Goal: Task Accomplishment & Management: Manage account settings

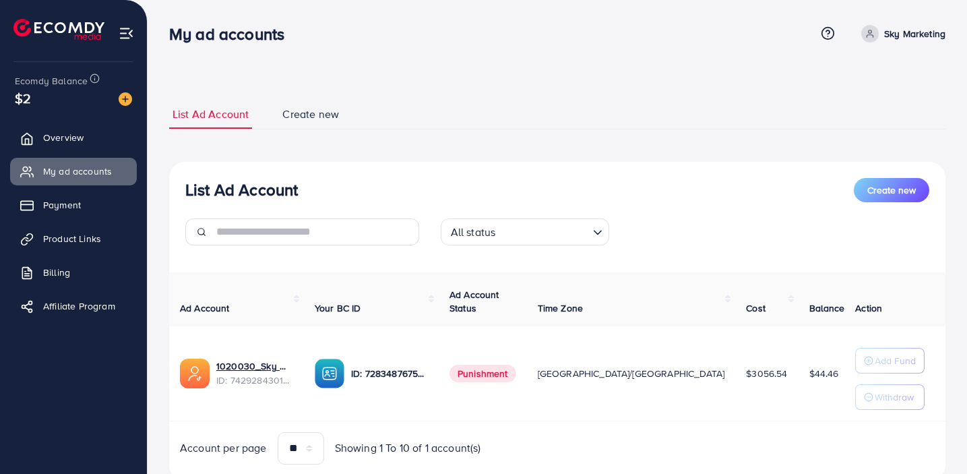
scroll to position [47, 0]
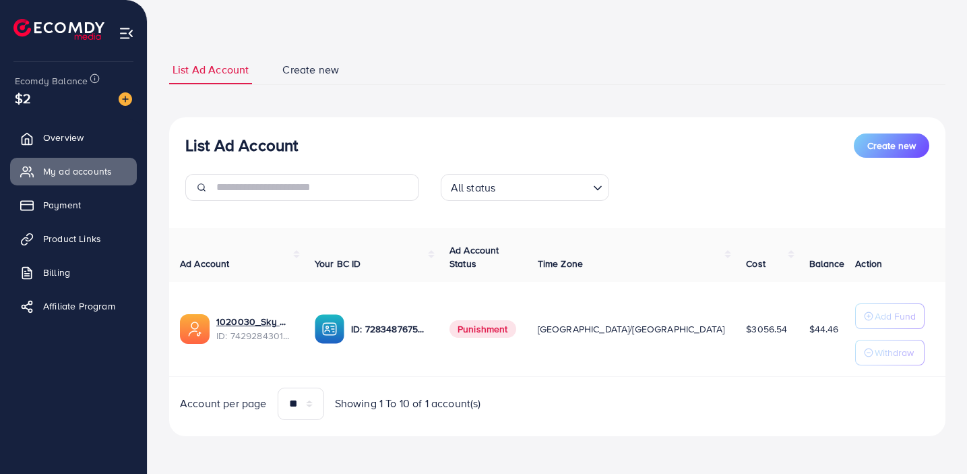
click at [644, 93] on div "List Ad Account Create new List Ad Account Create new All status Loading... Ad …" at bounding box center [557, 245] width 776 height 381
click at [280, 282] on span "1020030_Sky Marketing_1729765062639" at bounding box center [267, 286] width 173 height 13
copy span "1020030_Sky Marketing_1729765062639"
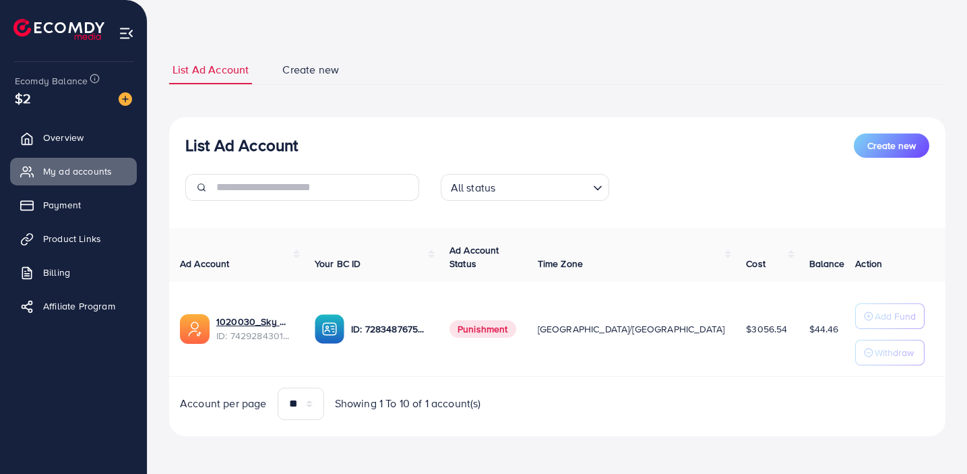
click at [605, 109] on div "List Ad Account Create new List Ad Account Create new All status Loading... Ad …" at bounding box center [557, 245] width 776 height 381
click at [381, 326] on p "ID: 7283487675913502721" at bounding box center [389, 329] width 77 height 16
click at [384, 303] on div "7283487675913502721" at bounding box center [390, 306] width 113 height 22
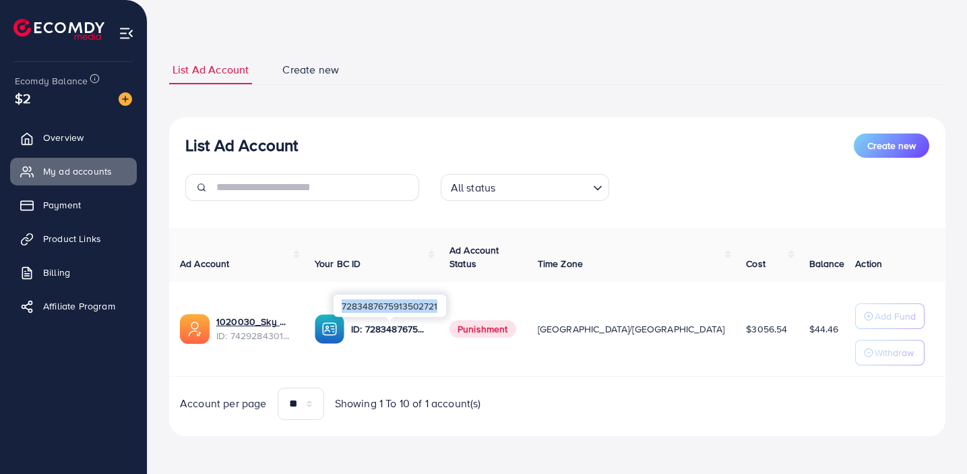
click at [384, 303] on div "7283487675913502721" at bounding box center [390, 306] width 113 height 22
copy div "7283487675913502721"
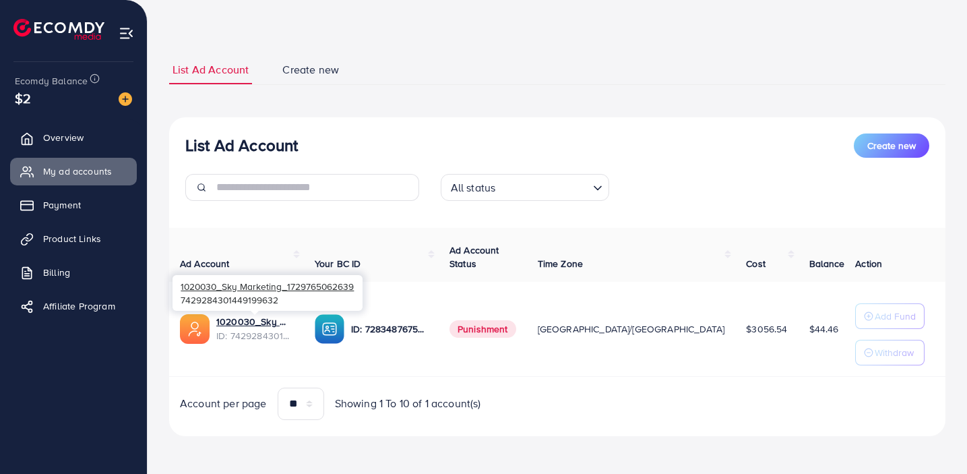
click at [245, 295] on div "1020030_Sky Marketing_1729765062639 7429284301449199632" at bounding box center [268, 293] width 190 height 36
copy div "7429284301449199632"
click at [280, 285] on span "1020030_Sky Marketing_1729765062639" at bounding box center [267, 286] width 173 height 13
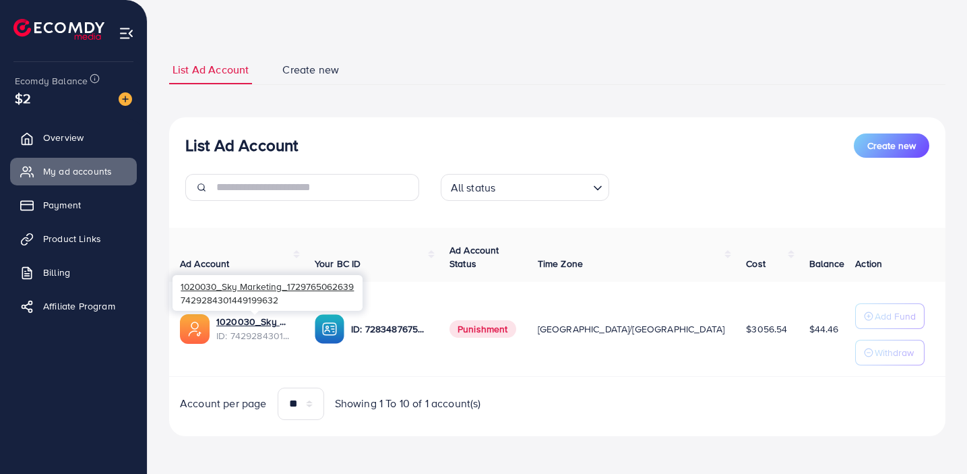
click at [280, 285] on span "1020030_Sky Marketing_1729765062639" at bounding box center [267, 286] width 173 height 13
copy span "1020030_Sky Marketing_1729765062639"
